Goal: Task Accomplishment & Management: Complete application form

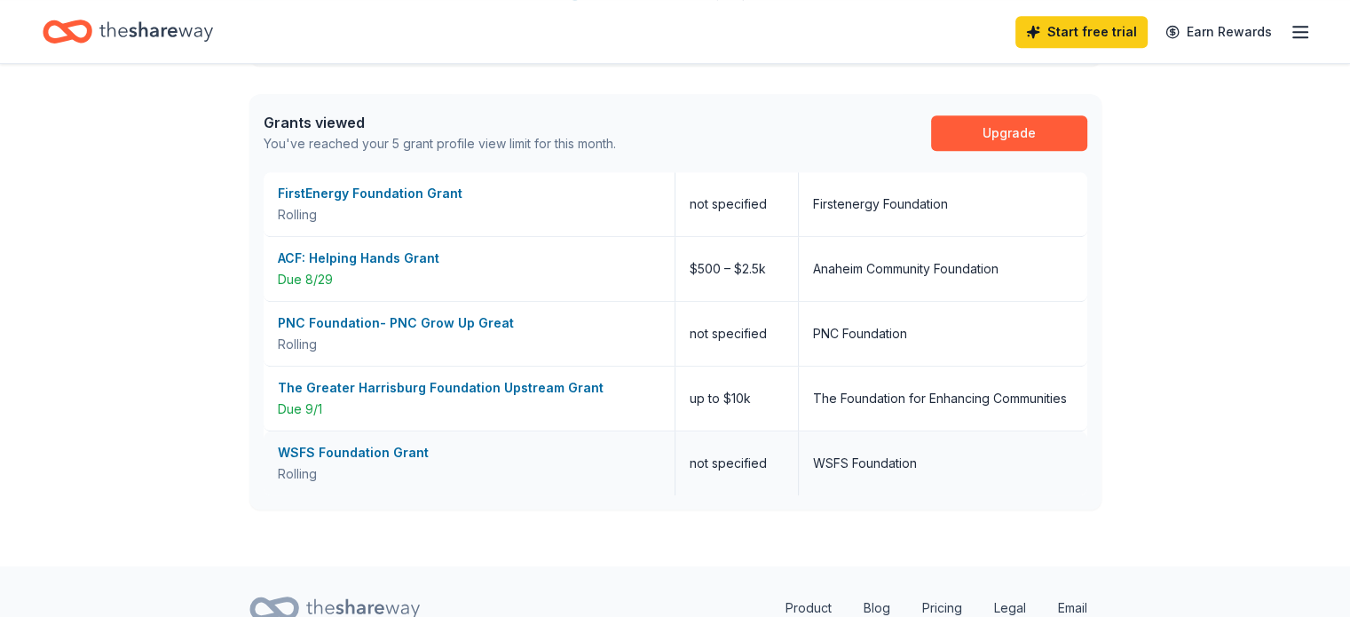
scroll to position [990, 0]
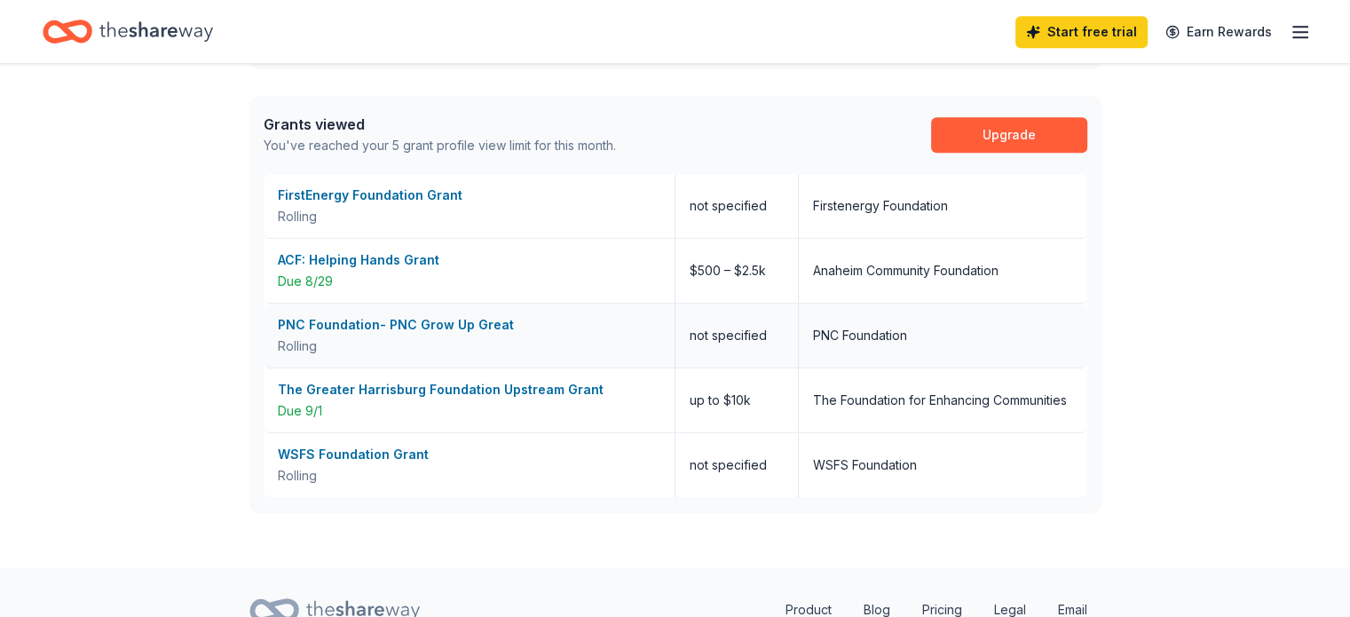
scroll to position [976, 0]
click at [406, 453] on div "WSFS Foundation Grant" at bounding box center [469, 455] width 382 height 21
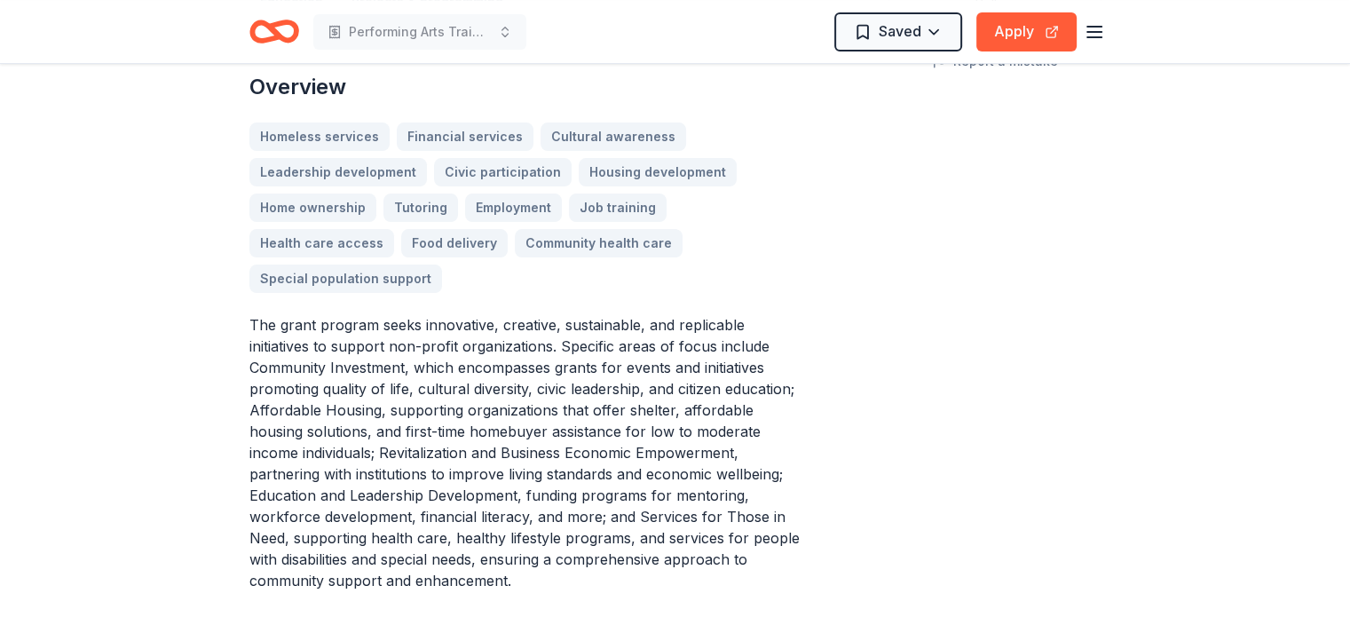
scroll to position [461, 0]
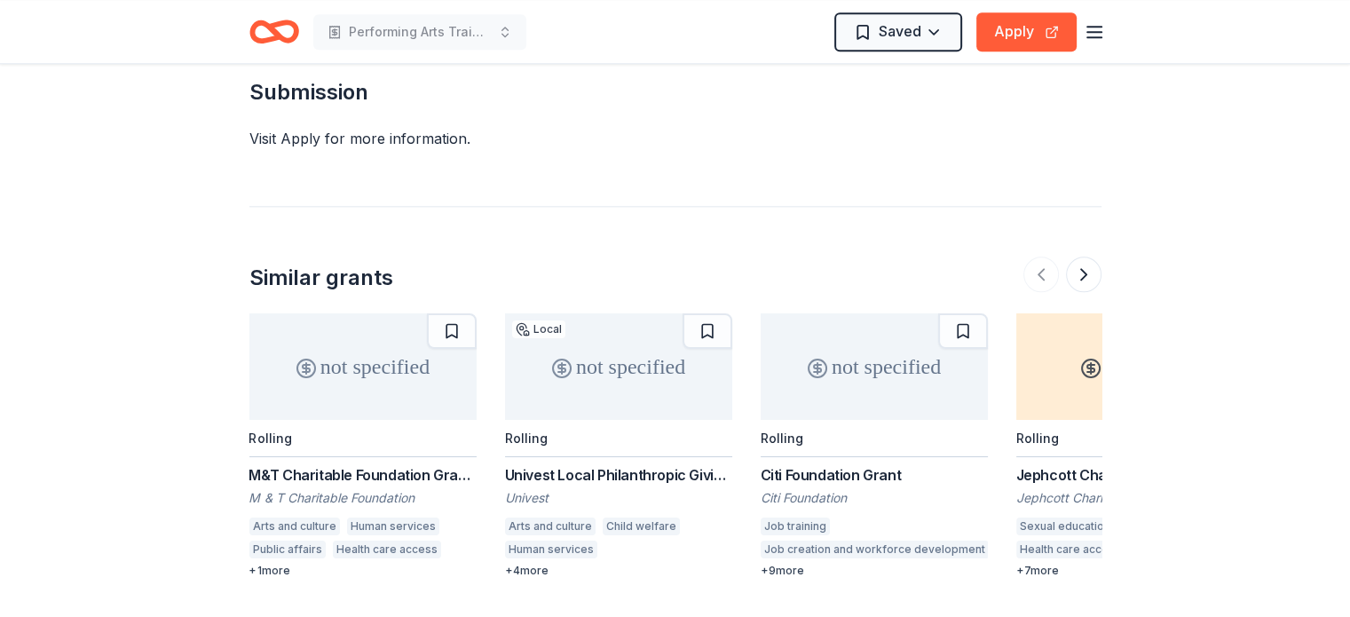
scroll to position [2130, 0]
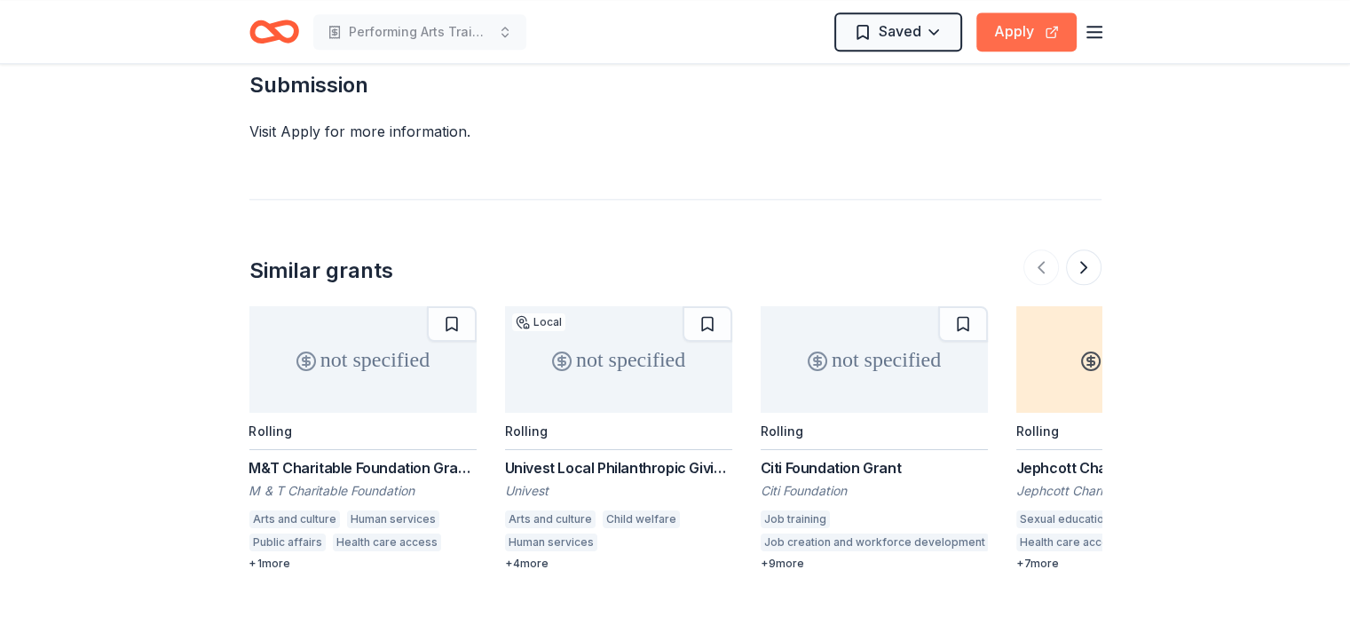
click at [1015, 26] on button "Apply" at bounding box center [1026, 31] width 100 height 39
